Goal: Information Seeking & Learning: Learn about a topic

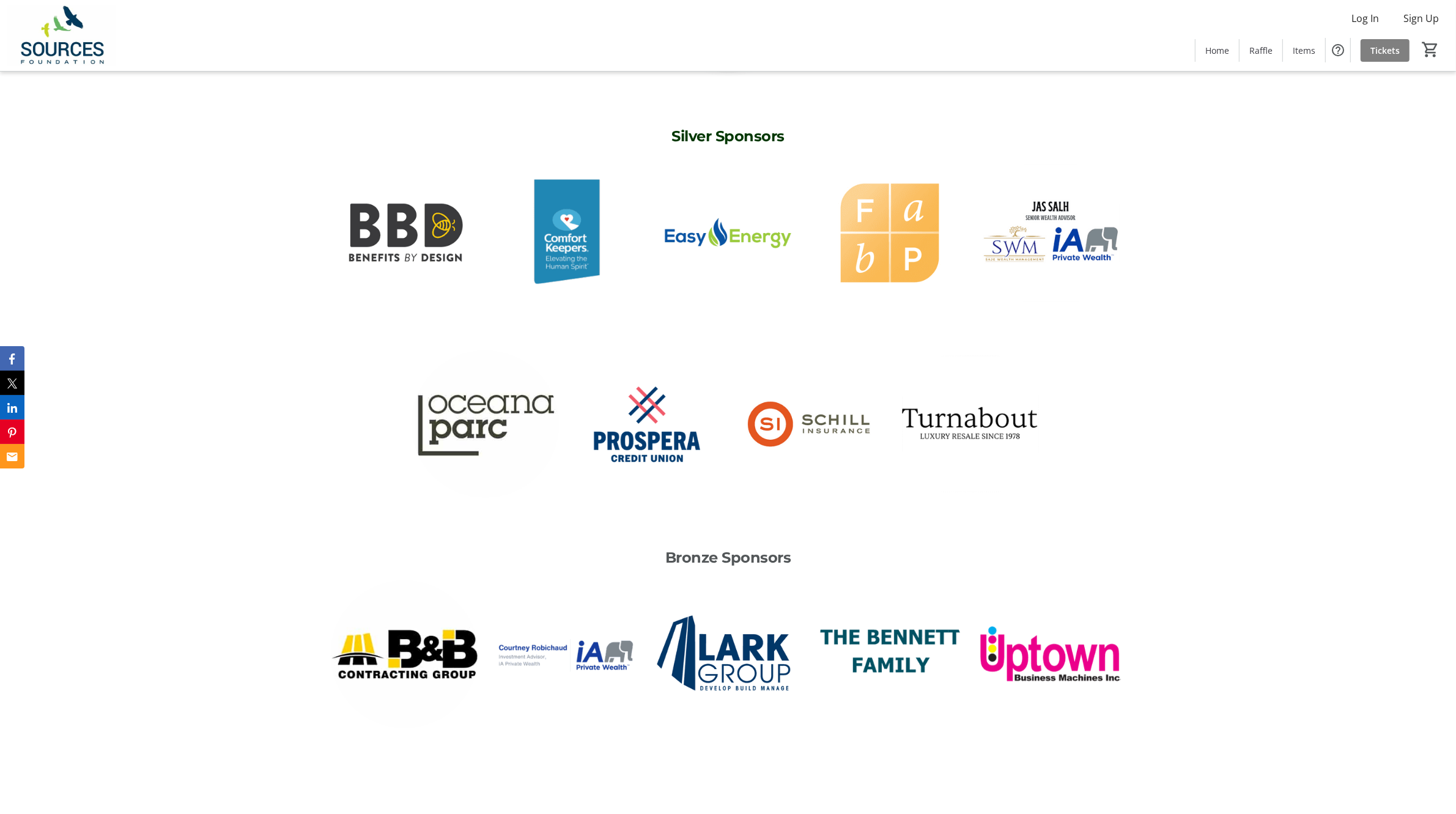
scroll to position [3575, 0]
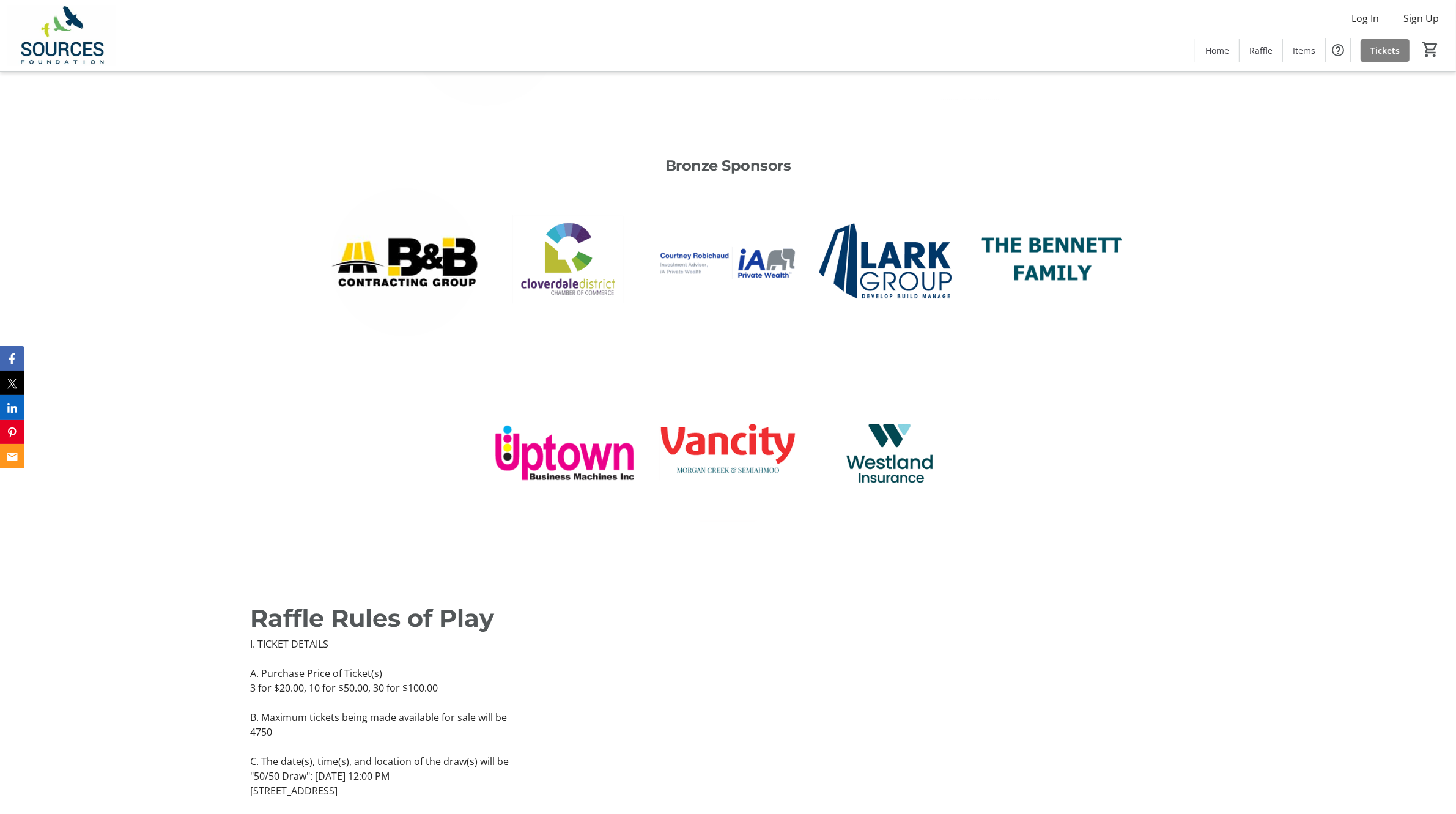
scroll to position [4096, 0]
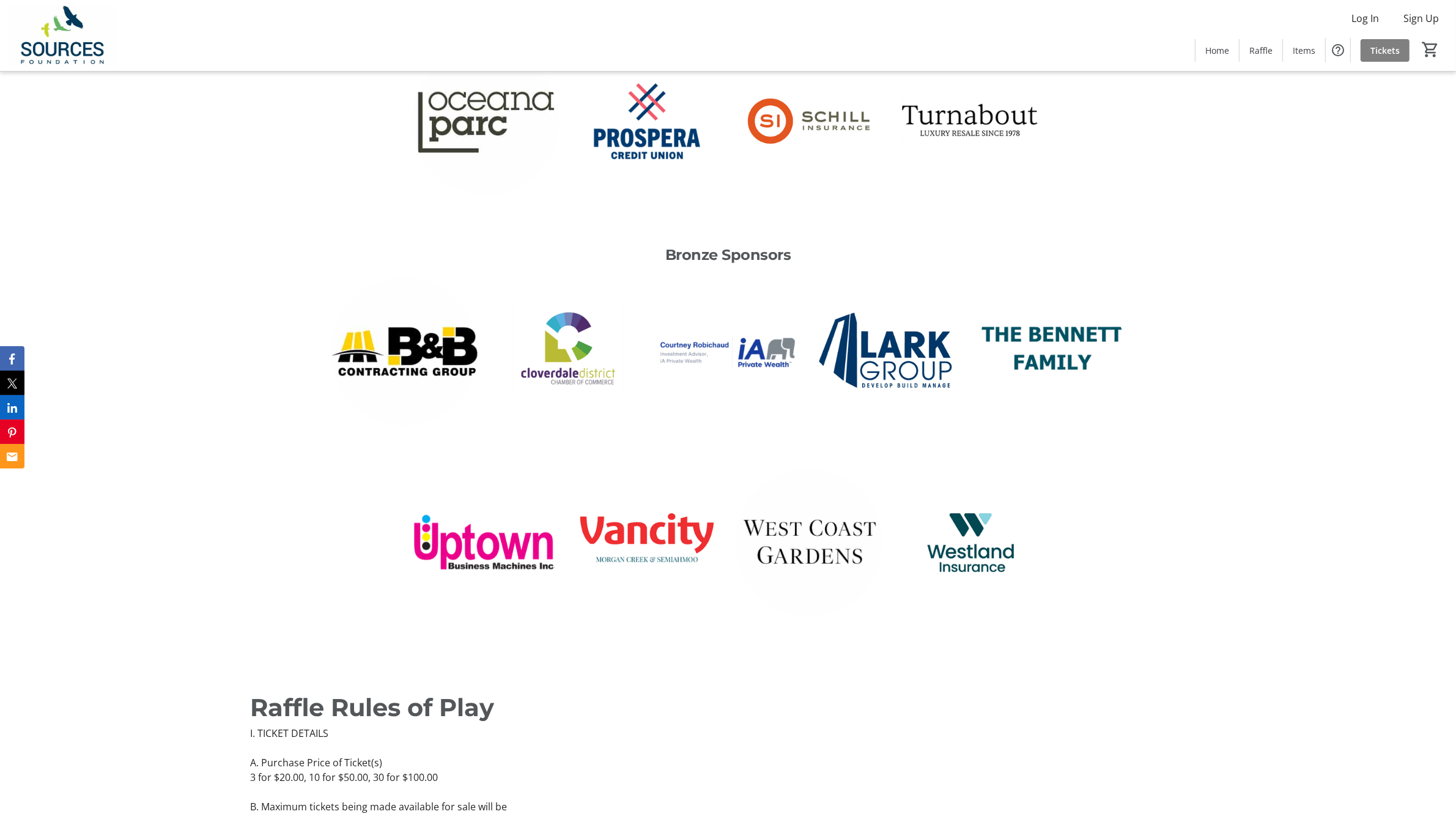
scroll to position [4081, 0]
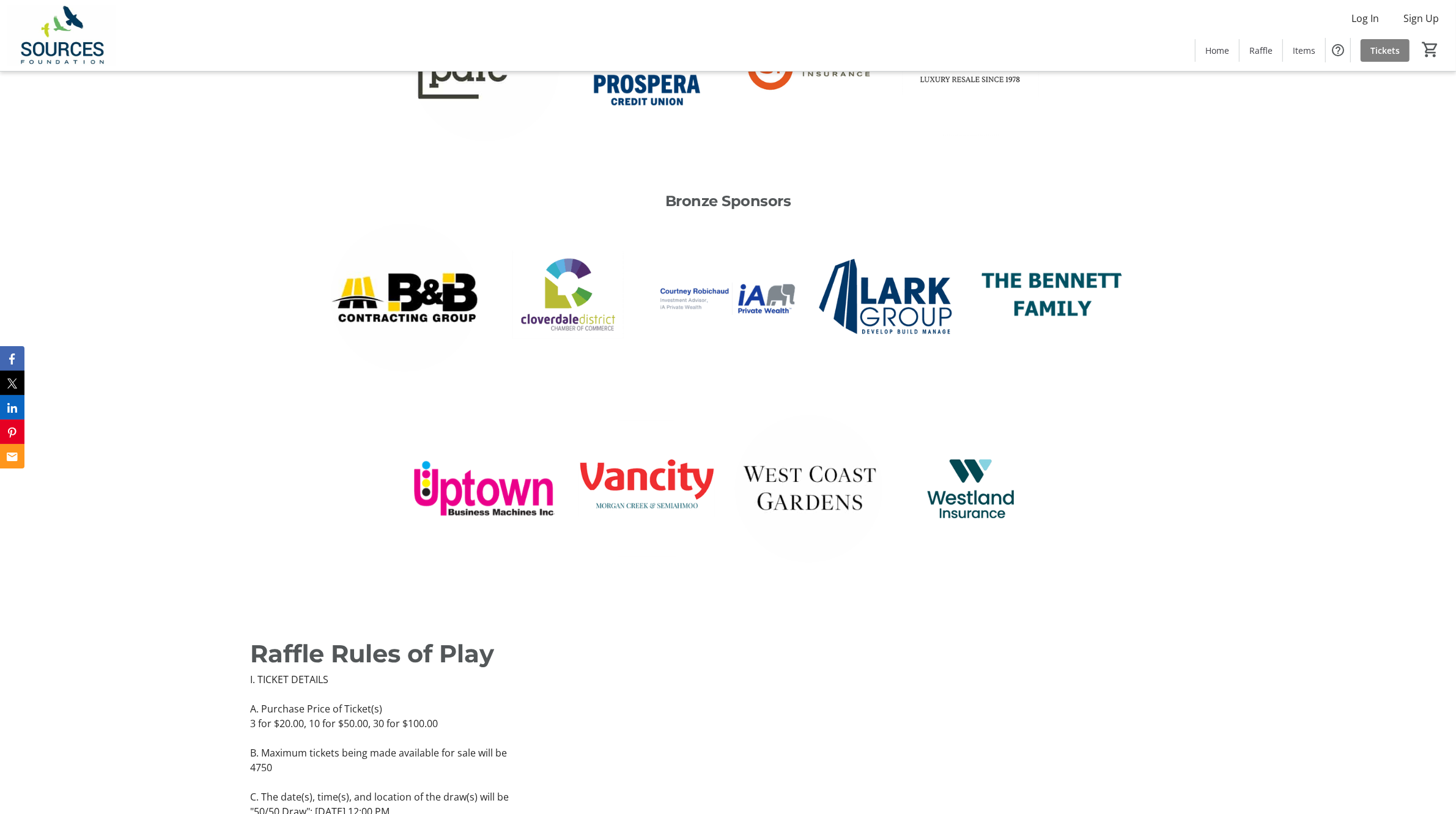
scroll to position [4101, 0]
